Goal: Information Seeking & Learning: Learn about a topic

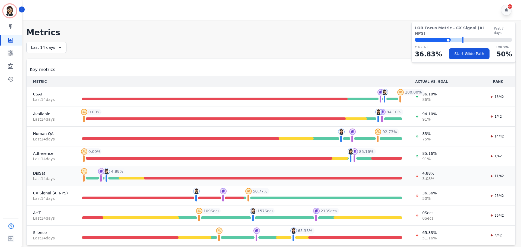
click at [323, 178] on div at bounding box center [273, 178] width 259 height 3
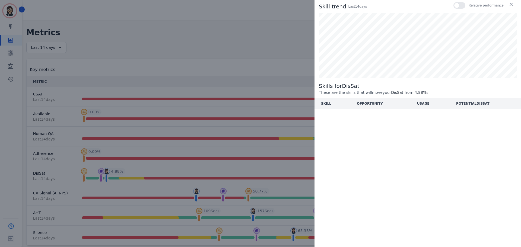
click at [507, 6] on div "Relative performance" at bounding box center [481, 6] width 55 height 8
click at [510, 5] on icon "button" at bounding box center [511, 4] width 5 height 5
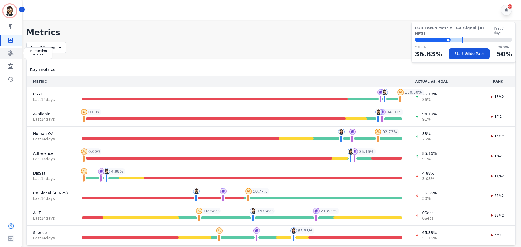
click at [10, 54] on icon "Sidebar" at bounding box center [10, 53] width 7 height 7
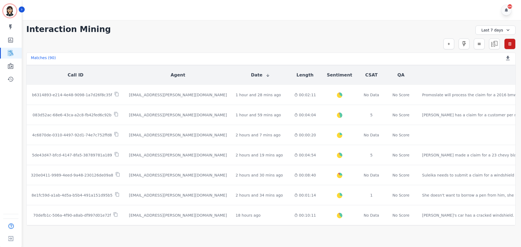
click at [485, 32] on div "Last 7 days" at bounding box center [496, 30] width 40 height 9
click at [492, 50] on li "[DATE]" at bounding box center [499, 48] width 27 height 5
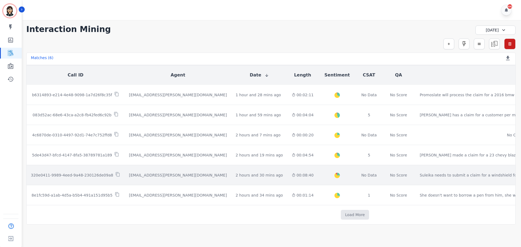
click at [84, 173] on p "320e0411-9989-4eed-9a48-230126de09a8" at bounding box center [72, 175] width 82 height 5
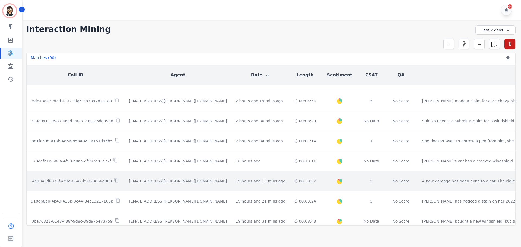
scroll to position [286, 0]
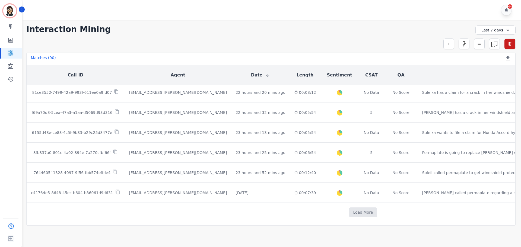
click at [496, 31] on div "Last 7 days" at bounding box center [496, 30] width 40 height 9
click at [487, 48] on li "[DATE]" at bounding box center [499, 48] width 27 height 5
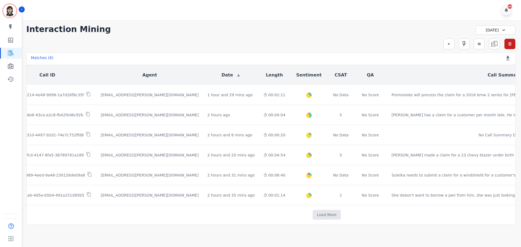
scroll to position [0, 53]
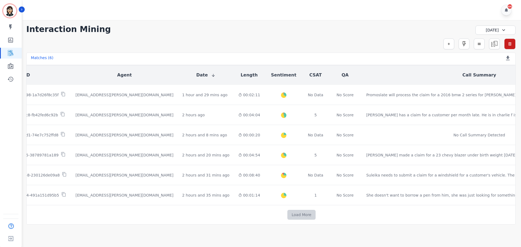
click at [288, 213] on button "Load More" at bounding box center [302, 215] width 29 height 10
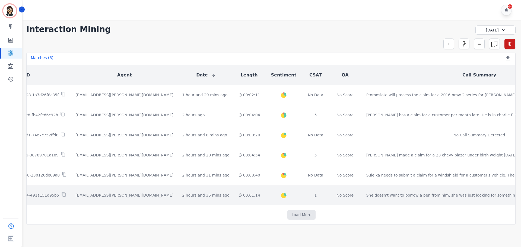
scroll to position [1, 53]
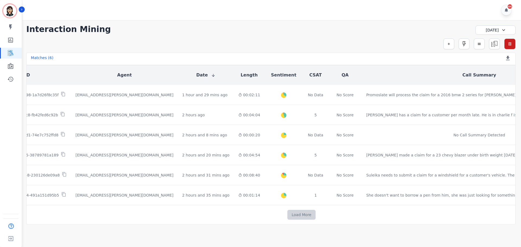
click at [288, 217] on button "Load More" at bounding box center [302, 215] width 29 height 10
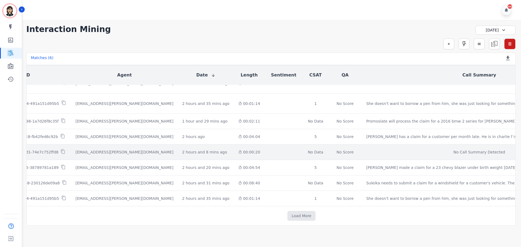
scroll to position [94, 53]
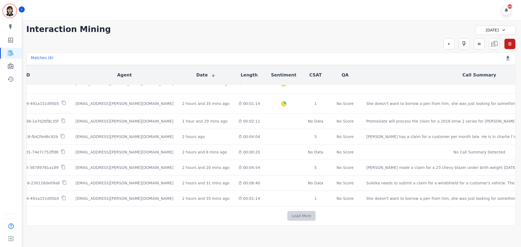
click at [288, 212] on button "Load More" at bounding box center [302, 216] width 29 height 10
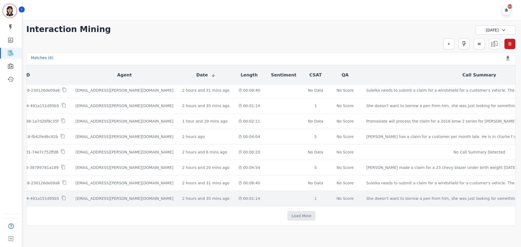
scroll to position [187, 53]
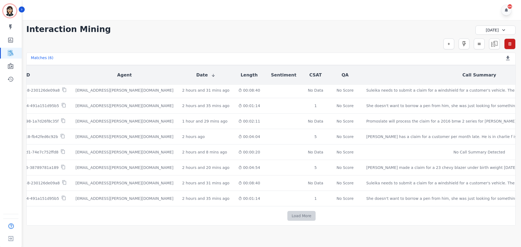
click at [288, 213] on button "Load More" at bounding box center [302, 216] width 29 height 10
click at [288, 212] on button "Load More" at bounding box center [302, 216] width 29 height 10
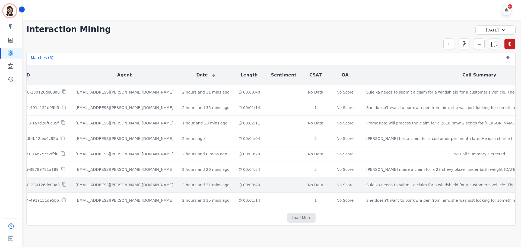
scroll to position [280, 53]
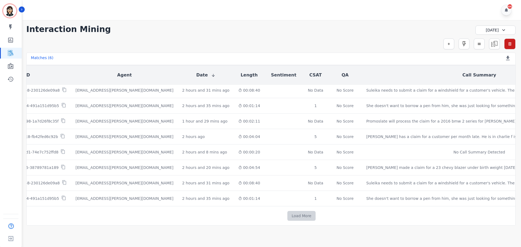
click at [288, 215] on button "Load More" at bounding box center [302, 216] width 29 height 10
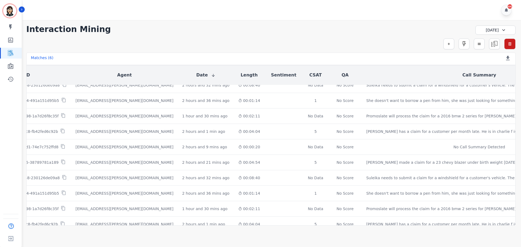
scroll to position [373, 53]
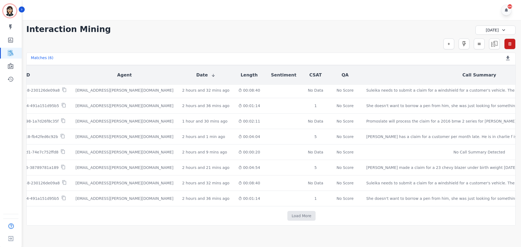
click at [492, 28] on div "[DATE]" at bounding box center [496, 30] width 40 height 9
click at [490, 55] on li "[DATE]" at bounding box center [499, 55] width 27 height 5
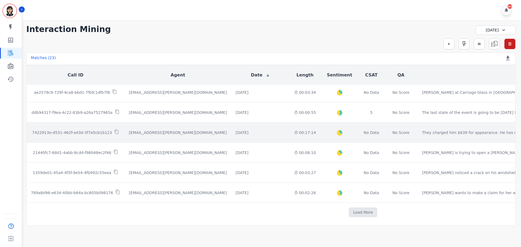
scroll to position [286, 0]
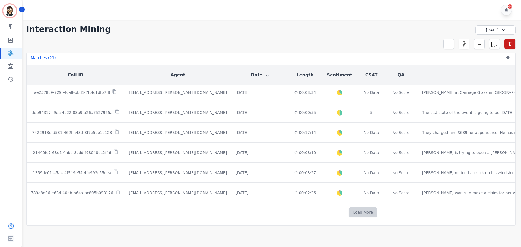
click at [349, 208] on button "Load More" at bounding box center [363, 213] width 29 height 10
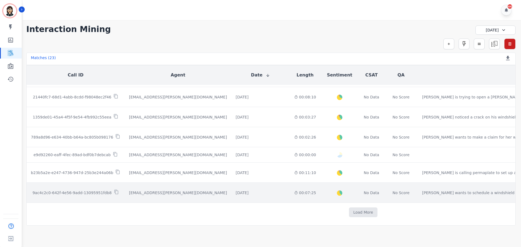
scroll to position [342, 0]
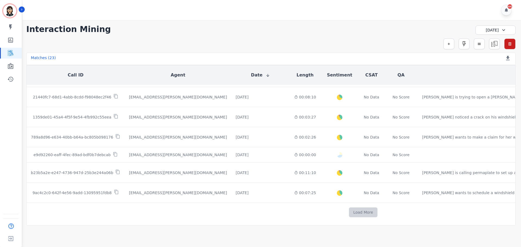
click at [349, 211] on button "Load More" at bounding box center [363, 213] width 29 height 10
click at [349, 208] on button "Load More" at bounding box center [363, 213] width 29 height 10
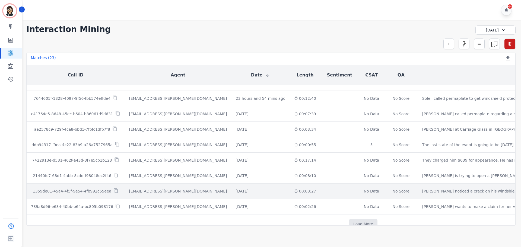
scroll to position [640, 0]
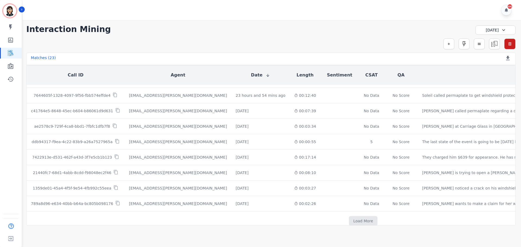
click at [489, 29] on div "[DATE]" at bounding box center [496, 30] width 40 height 9
click at [500, 70] on li "Last 14 days" at bounding box center [499, 68] width 27 height 5
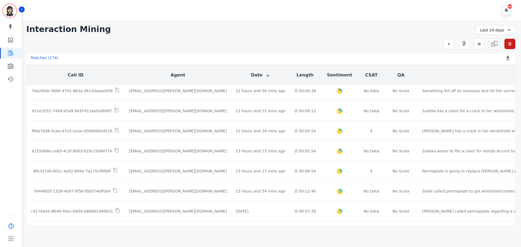
scroll to position [286, 0]
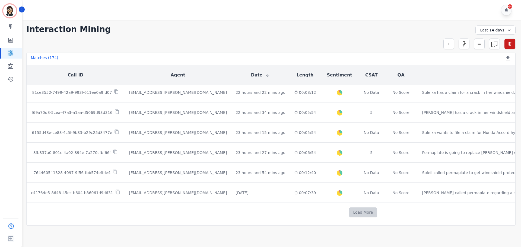
click at [349, 213] on button "Load More" at bounding box center [363, 213] width 29 height 10
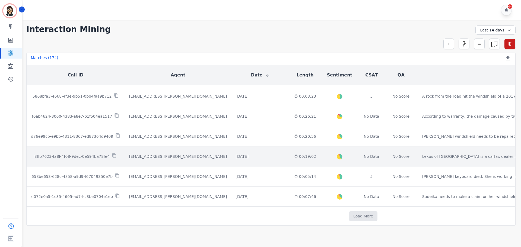
scroll to position [683, 0]
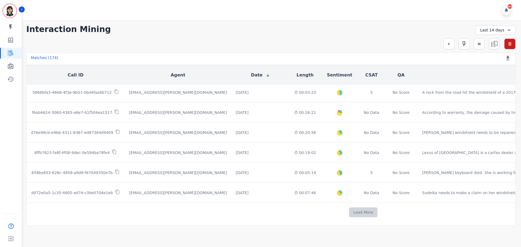
click at [349, 210] on button "Load More" at bounding box center [363, 213] width 29 height 10
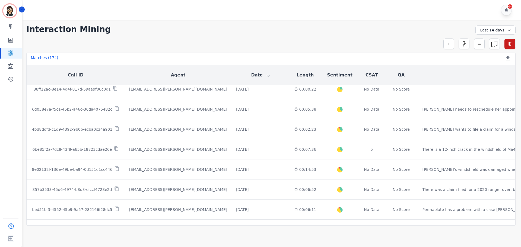
scroll to position [1085, 0]
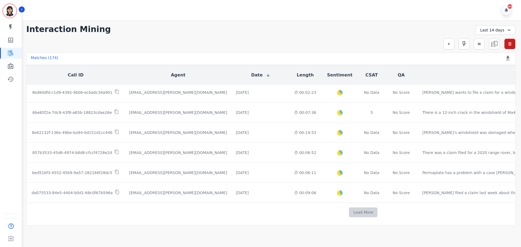
click at [349, 213] on button "Load More" at bounding box center [363, 213] width 29 height 10
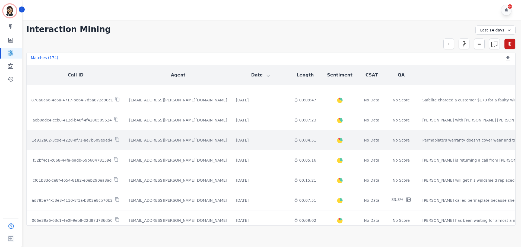
scroll to position [1433, 0]
